Goal: Find specific page/section: Find specific page/section

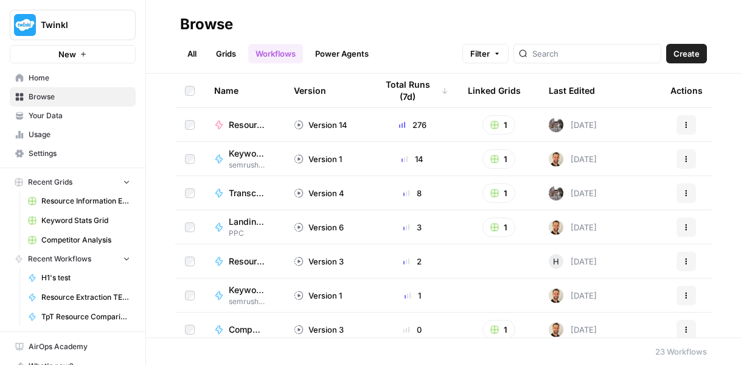
click at [231, 55] on link "Grids" at bounding box center [226, 53] width 35 height 19
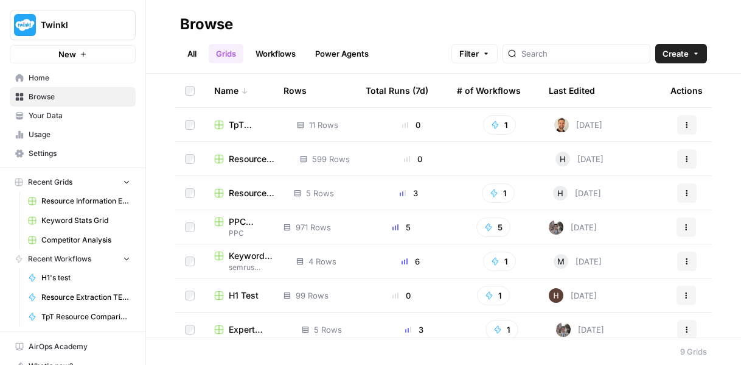
click at [90, 216] on span "Keyword Stats Grid" at bounding box center [85, 220] width 89 height 11
